Goal: Obtain resource: Download file/media

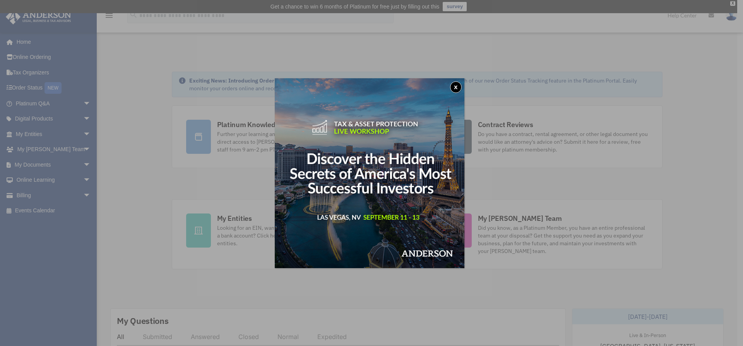
click at [457, 89] on button "x" at bounding box center [456, 87] width 12 height 12
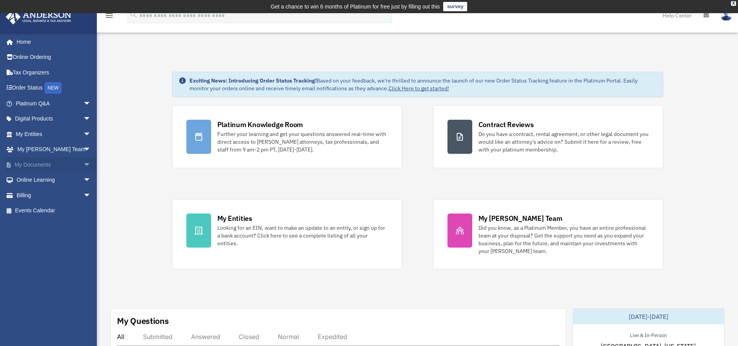
click at [49, 164] on link "My Documents arrow_drop_down" at bounding box center [53, 164] width 97 height 15
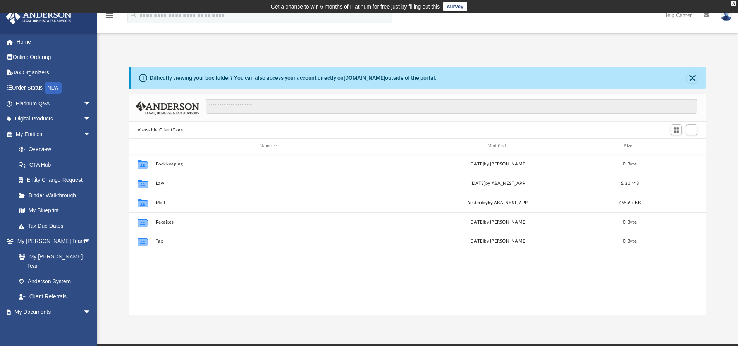
scroll to position [170, 571]
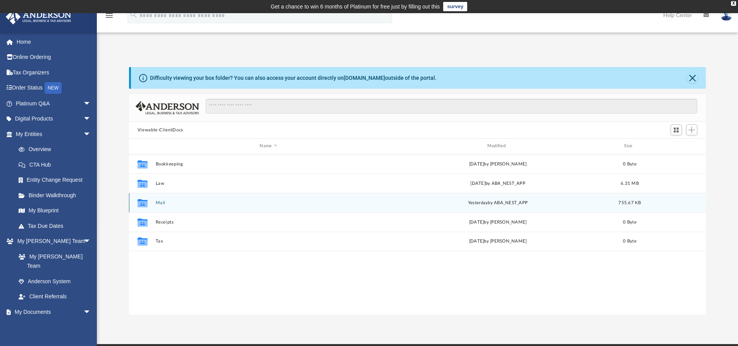
click at [162, 202] on button "Mail" at bounding box center [268, 202] width 226 height 5
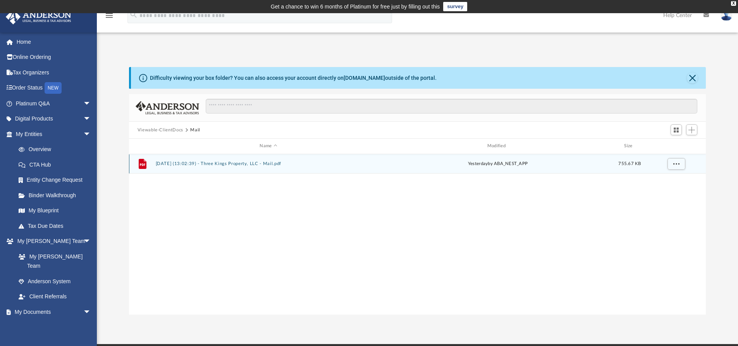
click at [218, 165] on button "2025.08.20 (13:02:39) - Three Kings Property, LLC - Mail.pdf" at bounding box center [268, 163] width 226 height 5
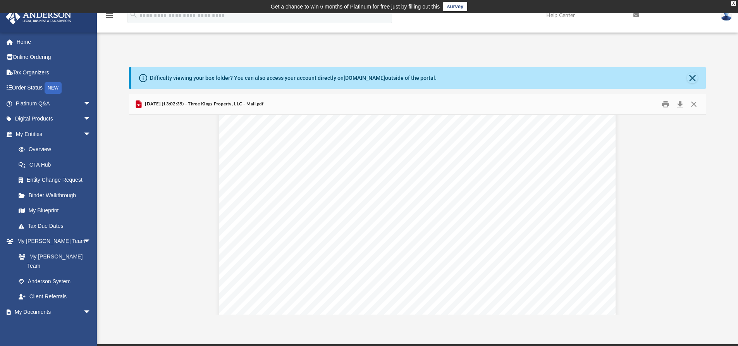
scroll to position [0, 0]
